Goal: Find specific page/section: Find specific page/section

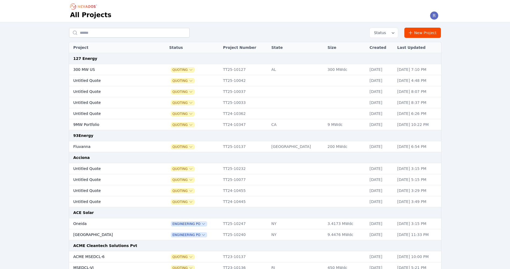
drag, startPoint x: 42, startPoint y: 110, endPoint x: 48, endPoint y: 103, distance: 9.1
click at [117, 32] on input "text" at bounding box center [129, 33] width 120 height 10
type input "*"
type input "*********"
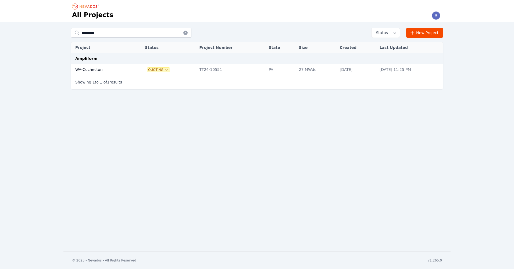
click at [117, 70] on td "WA-Cochecton" at bounding box center [102, 69] width 62 height 11
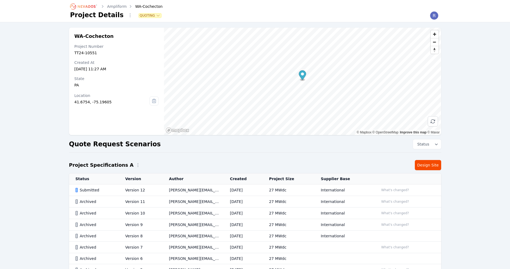
click at [122, 6] on link "Ampliform" at bounding box center [117, 6] width 20 height 5
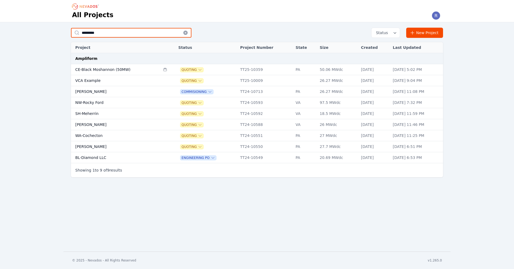
click at [108, 29] on input "*********" at bounding box center [131, 33] width 120 height 10
click at [95, 145] on td "[PERSON_NAME]" at bounding box center [115, 146] width 89 height 11
click at [223, 123] on div "Quoting" at bounding box center [206, 124] width 56 height 5
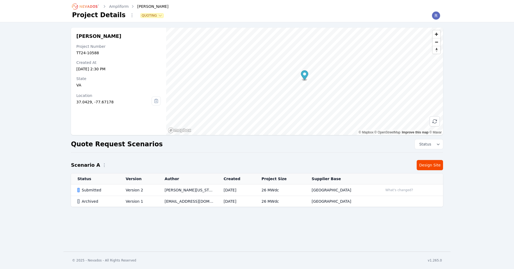
click at [113, 4] on link "Ampliform" at bounding box center [119, 6] width 20 height 5
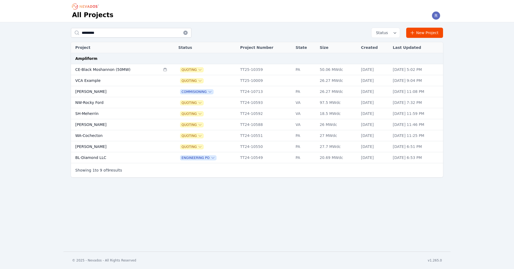
click at [141, 147] on td "[PERSON_NAME]" at bounding box center [115, 146] width 89 height 11
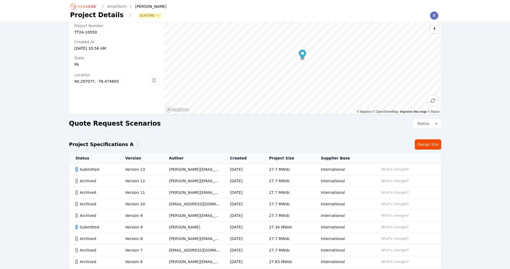
scroll to position [54, 0]
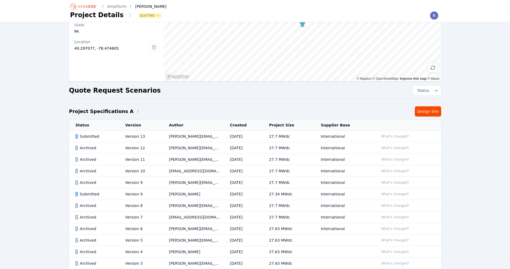
click at [216, 135] on td "[PERSON_NAME][EMAIL_ADDRESS][PERSON_NAME][DOMAIN_NAME]" at bounding box center [193, 137] width 61 height 12
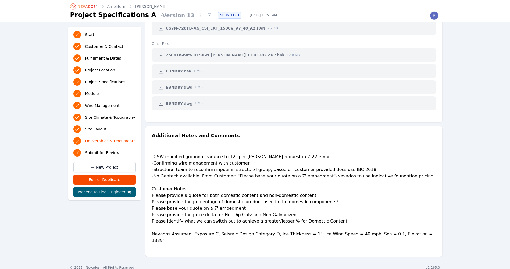
scroll to position [1525, 0]
drag, startPoint x: 166, startPoint y: 172, endPoint x: 168, endPoint y: 176, distance: 4.0
click at [166, 174] on div "-GSW modified ground clearance to 12" per [PERSON_NAME] request in 7-22 email -…" at bounding box center [294, 200] width 284 height 95
click at [187, 176] on div "-GSW modified ground clearance to 12" per [PERSON_NAME] request in 7-22 email -…" at bounding box center [294, 200] width 284 height 95
drag, startPoint x: 253, startPoint y: 175, endPoint x: 279, endPoint y: 176, distance: 25.8
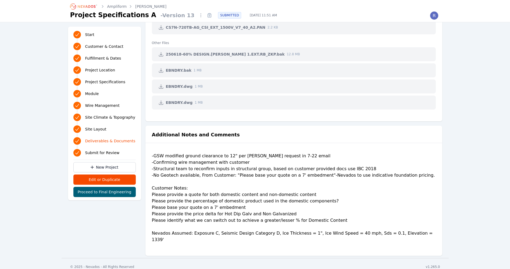
click at [254, 176] on div "-GSW modified ground clearance to 12" per [PERSON_NAME] request in 7-22 email -…" at bounding box center [294, 200] width 284 height 95
drag, startPoint x: 235, startPoint y: 175, endPoint x: 316, endPoint y: 178, distance: 82.0
click at [316, 178] on div "-GSW modified ground clearance to 12" per [PERSON_NAME] request in 7-22 email -…" at bounding box center [294, 200] width 284 height 95
click at [212, 208] on div "-GSW modified ground clearance to 12" per [PERSON_NAME] request in 7-22 email -…" at bounding box center [294, 200] width 284 height 95
click at [224, 177] on div "-GSW modified ground clearance to 12" per [PERSON_NAME] request in 7-22 email -…" at bounding box center [294, 200] width 284 height 95
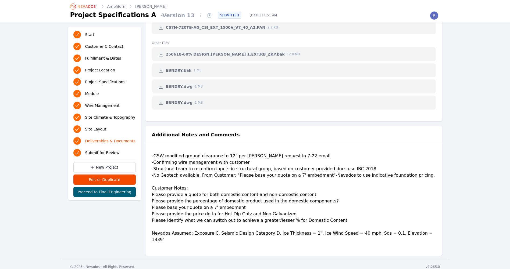
click at [230, 175] on div "-GSW modified ground clearance to 12" per [PERSON_NAME] request in 7-22 email -…" at bounding box center [294, 200] width 284 height 95
drag, startPoint x: 268, startPoint y: 187, endPoint x: 272, endPoint y: 189, distance: 3.7
click at [269, 186] on div "-GSW modified ground clearance to 12" per [PERSON_NAME] request in 7-22 email -…" at bounding box center [294, 200] width 284 height 95
click at [248, 181] on div "-GSW modified ground clearance to 12" per [PERSON_NAME] request in 7-22 email -…" at bounding box center [294, 200] width 284 height 95
click at [355, 197] on div "-GSW modified ground clearance to 12" per [PERSON_NAME] request in 7-22 email -…" at bounding box center [294, 200] width 284 height 95
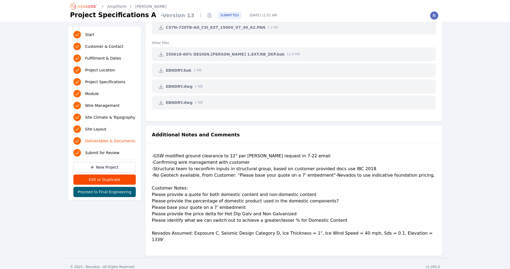
click at [118, 3] on ol "Ampliform [PERSON_NAME]" at bounding box center [118, 6] width 96 height 9
click at [119, 4] on link "Ampliform" at bounding box center [117, 6] width 20 height 5
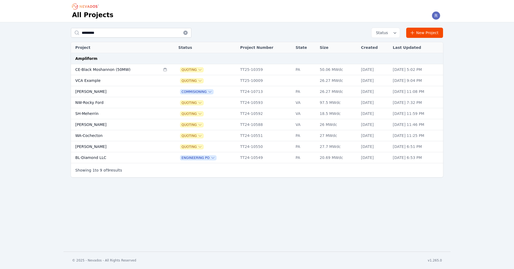
click at [128, 69] on td "CE-Black Moshannon (50MW)" at bounding box center [115, 69] width 89 height 11
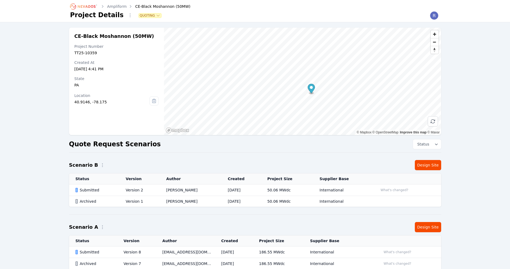
scroll to position [100, 0]
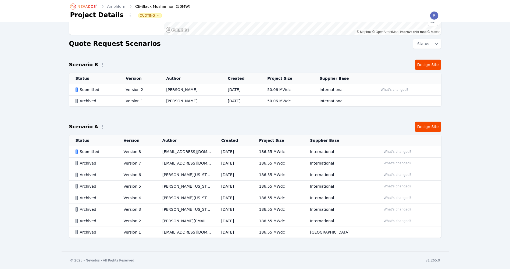
click at [111, 156] on td "Submitted" at bounding box center [93, 152] width 48 height 12
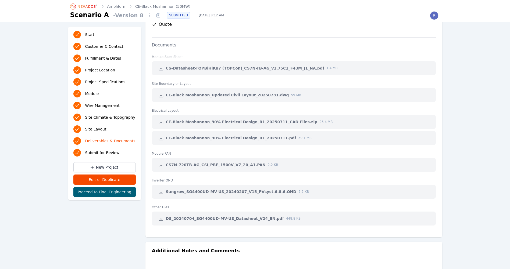
scroll to position [1102, 0]
